Goal: Transaction & Acquisition: Obtain resource

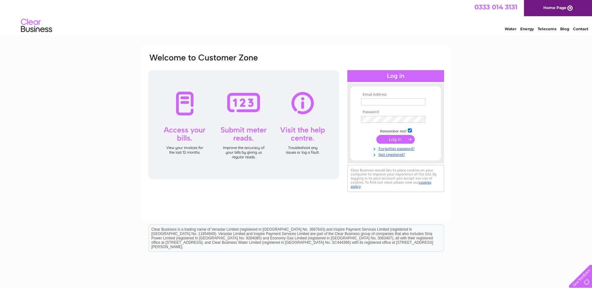
type input "[PERSON_NAME][EMAIL_ADDRESS][DOMAIN_NAME]"
click at [385, 139] on input "submit" at bounding box center [395, 139] width 38 height 9
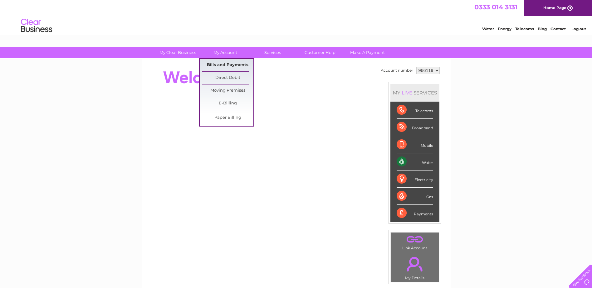
click at [226, 66] on link "Bills and Payments" at bounding box center [227, 65] width 51 height 12
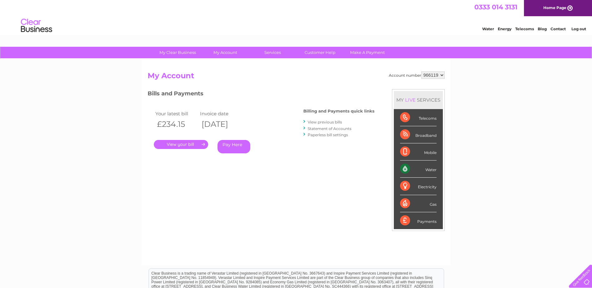
click at [188, 146] on link "." at bounding box center [181, 144] width 54 height 9
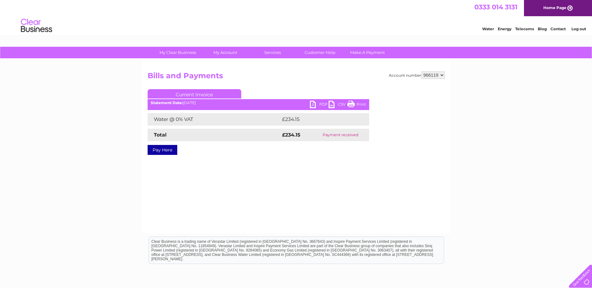
click at [320, 105] on link "PDF" at bounding box center [319, 105] width 19 height 9
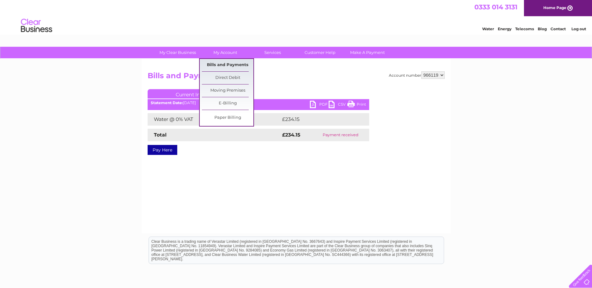
click at [226, 64] on link "Bills and Payments" at bounding box center [227, 65] width 51 height 12
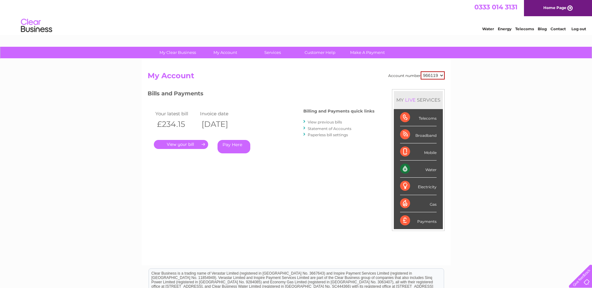
click at [323, 123] on link "View previous bills" at bounding box center [325, 122] width 34 height 5
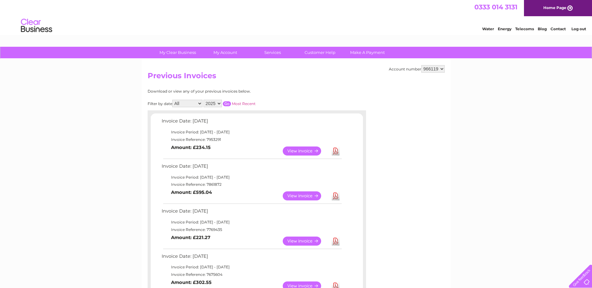
click at [335, 195] on link "Download" at bounding box center [336, 196] width 8 height 9
click at [575, 28] on link "Log out" at bounding box center [578, 29] width 15 height 5
